Goal: Entertainment & Leisure: Consume media (video, audio)

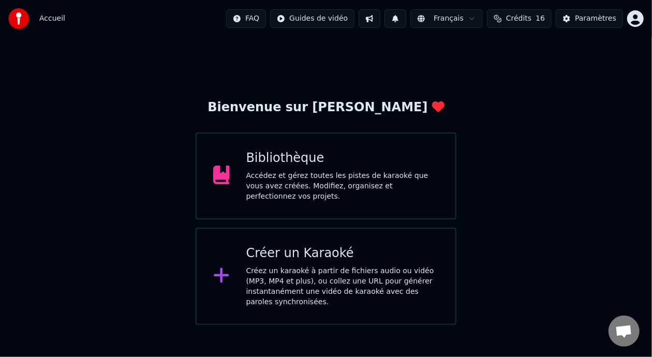
click at [336, 178] on div "Accédez et gérez toutes les pistes de karaoké que vous avez créées. Modifiez, o…" at bounding box center [342, 186] width 193 height 31
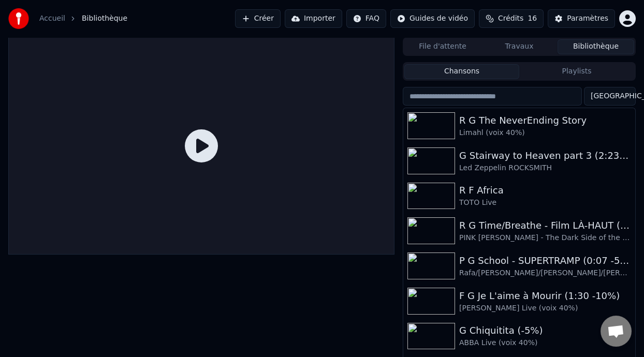
click at [568, 71] on button "Playlists" at bounding box center [576, 71] width 115 height 15
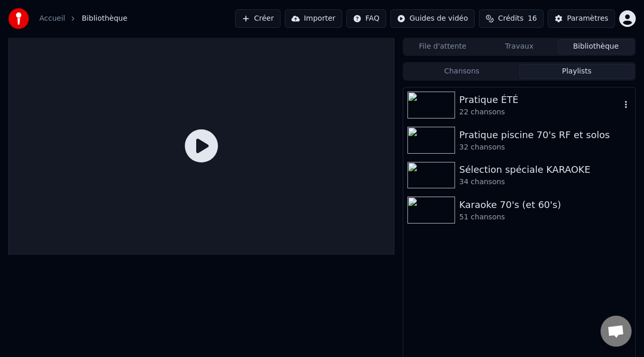
click at [496, 97] on div "Pratique ÉTÉ" at bounding box center [539, 100] width 161 height 14
